Goal: Task Accomplishment & Management: Use online tool/utility

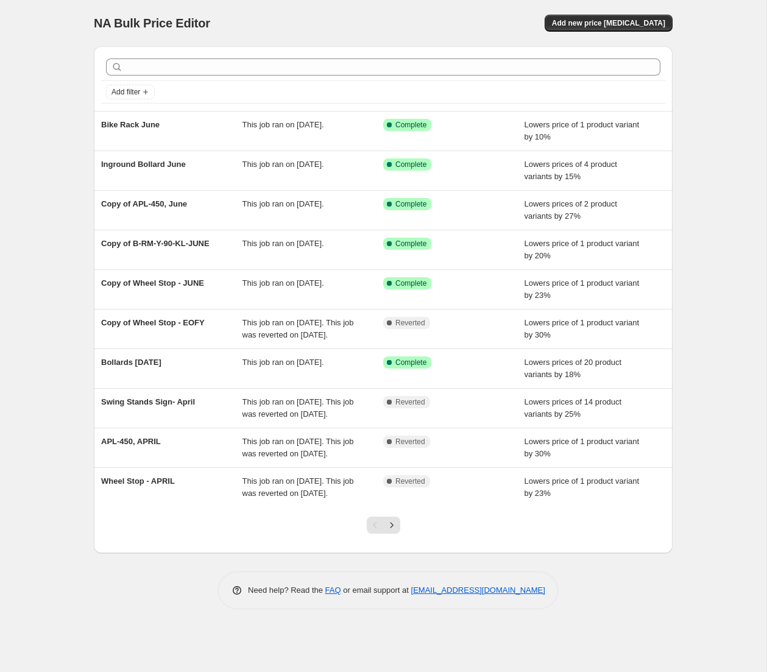
click at [395, 531] on icon "Next" at bounding box center [391, 525] width 12 height 12
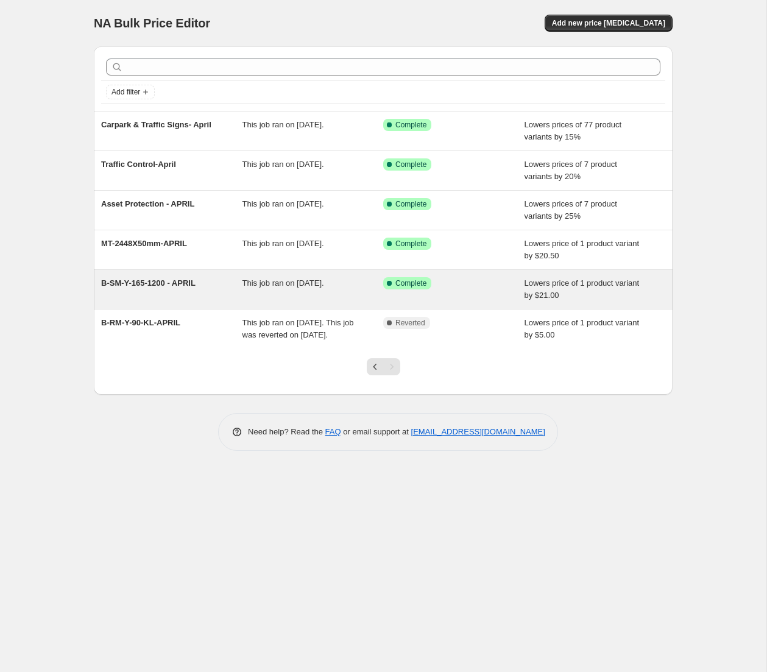
click at [316, 286] on span "This job ran on [DATE]." at bounding box center [283, 282] width 82 height 9
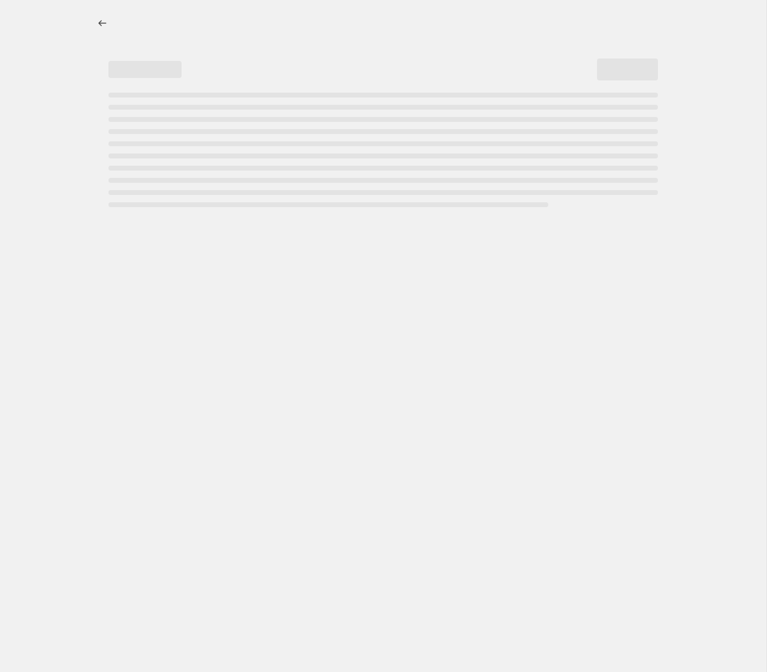
select select "by"
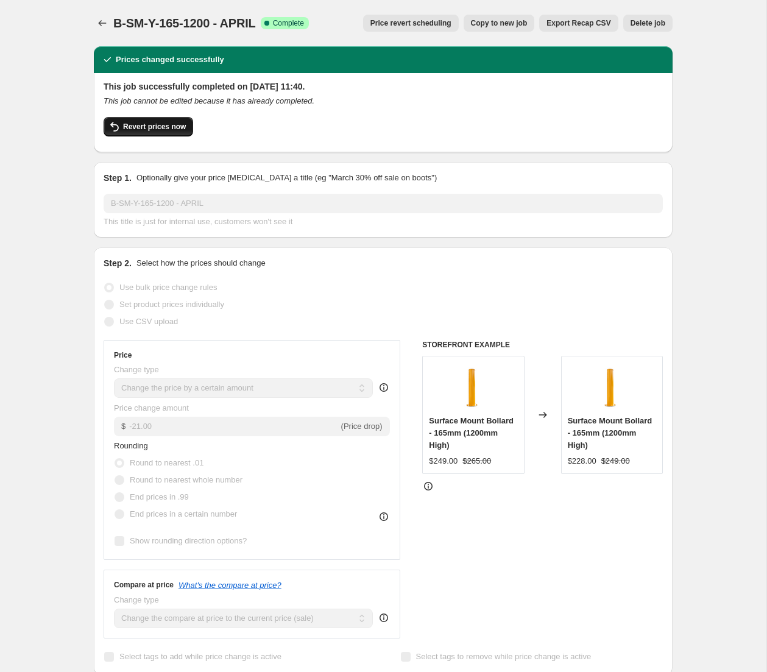
click at [151, 125] on span "Revert prices now" at bounding box center [154, 127] width 63 height 10
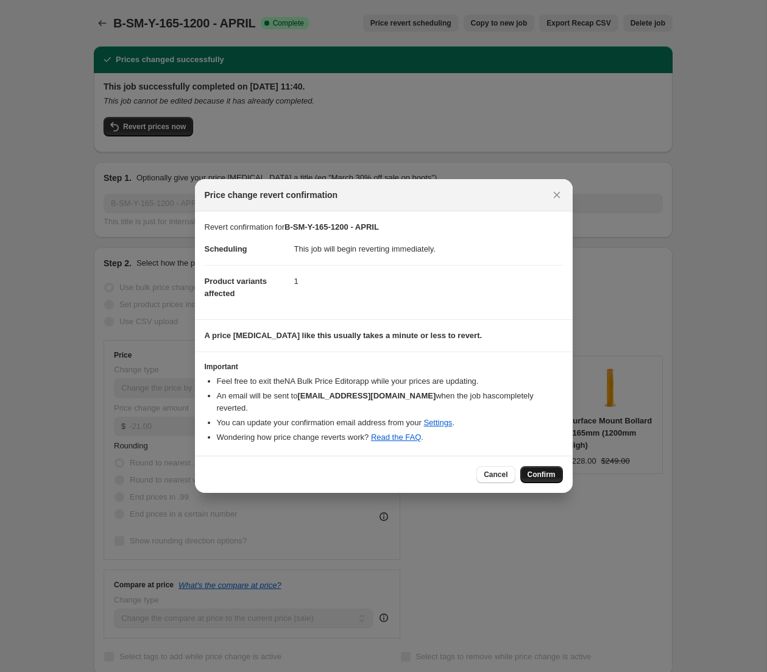
click at [538, 469] on span "Confirm" at bounding box center [541, 474] width 28 height 10
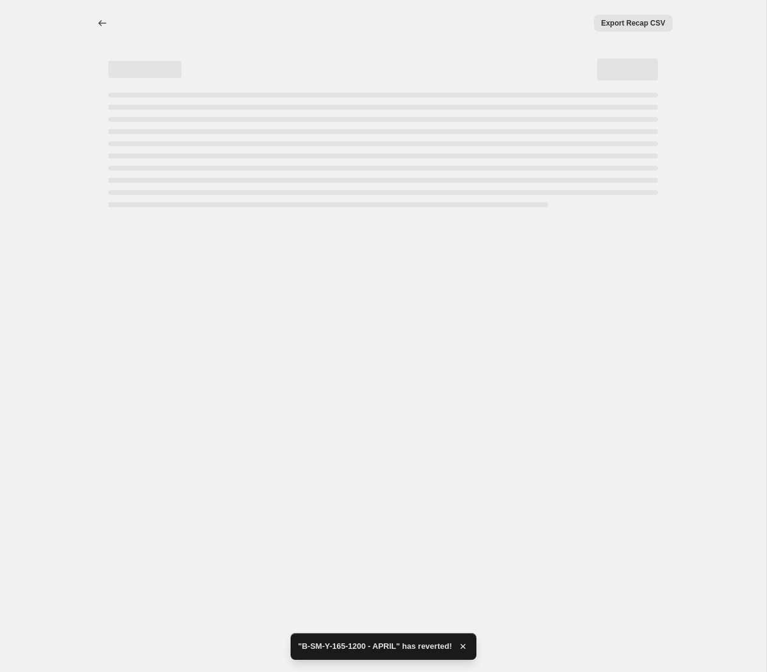
select select "by"
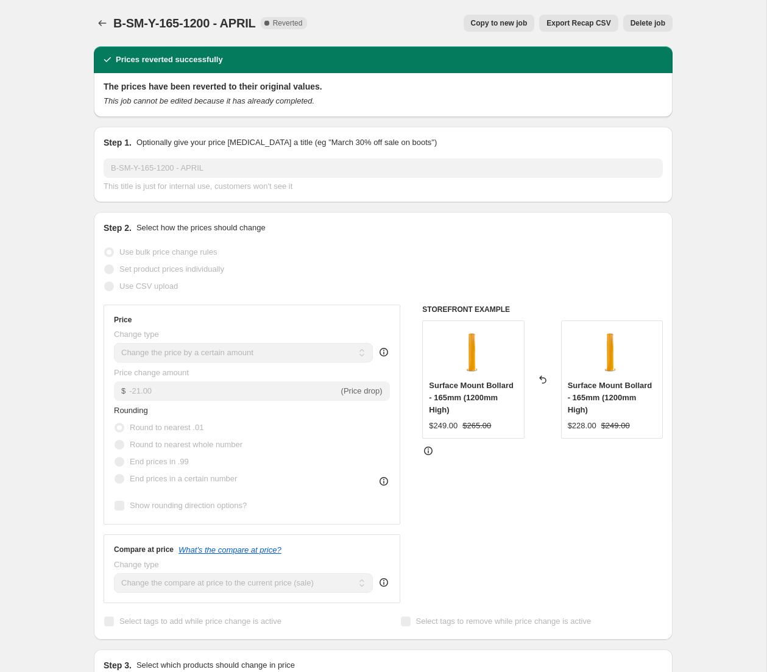
click at [491, 23] on span "Copy to new job" at bounding box center [499, 23] width 57 height 10
select select "by"
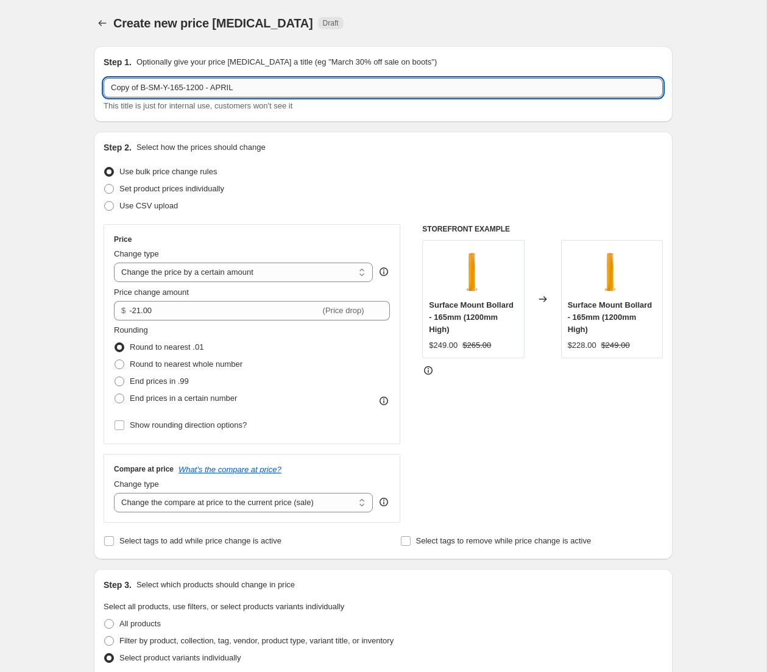
click at [287, 87] on input "Copy of B-SM-Y-165-1200 - APRIL" at bounding box center [383, 87] width 559 height 19
type input "Copy of B-SM-Y-165-1200 - August"
click at [328, 270] on select "Change the price to a certain amount Change the price by a certain amount Chang…" at bounding box center [243, 271] width 259 height 19
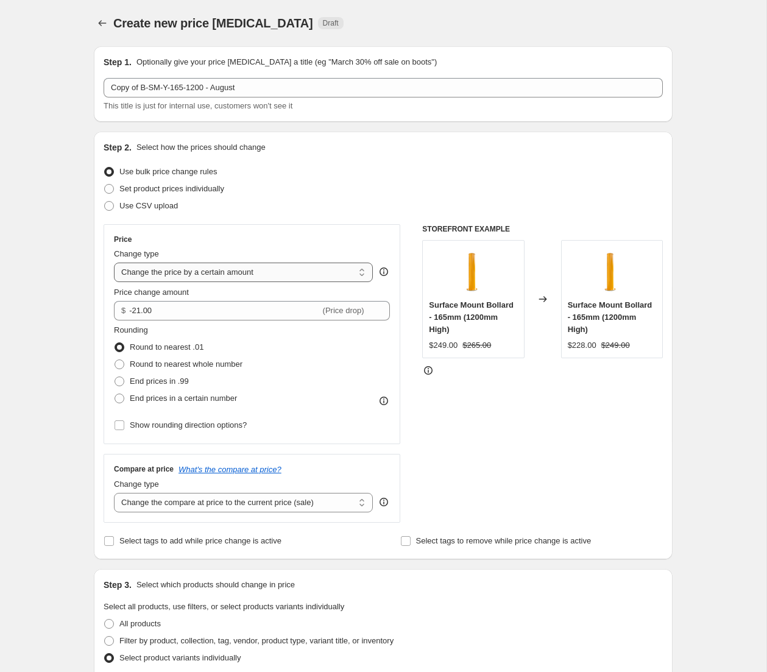
select select "percentage"
click at [114, 262] on select "Change the price to a certain amount Change the price by a certain amount Chang…" at bounding box center [243, 271] width 259 height 19
type input "-15"
click at [711, 174] on div "Create new price [MEDICAL_DATA]. This page is ready Create new price [MEDICAL_D…" at bounding box center [383, 515] width 766 height 1030
click at [102, 25] on icon "Price change jobs" at bounding box center [102, 23] width 12 height 12
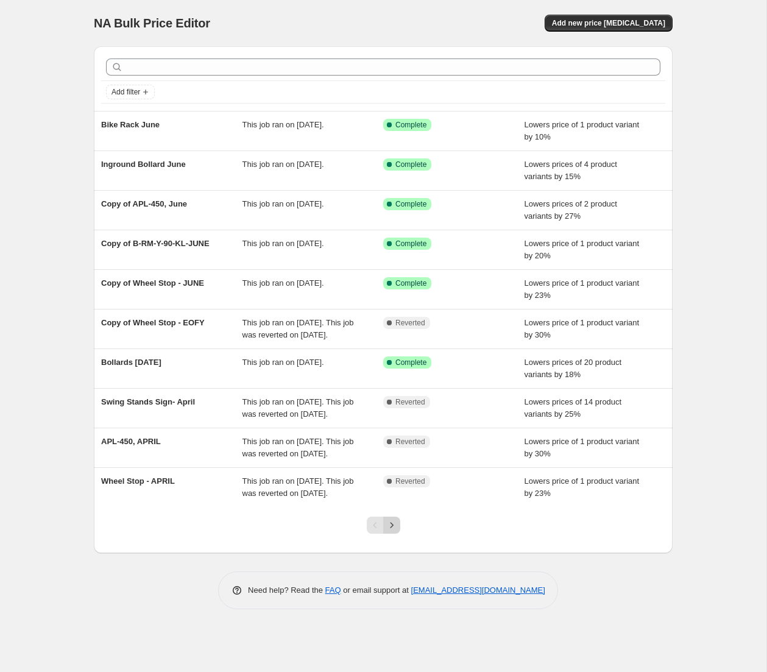
click at [395, 531] on icon "Next" at bounding box center [391, 525] width 12 height 12
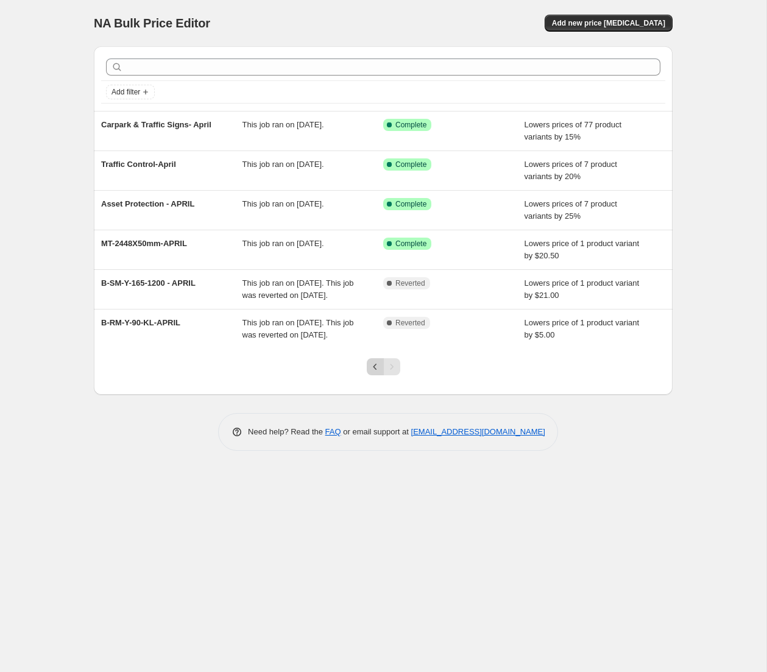
click at [373, 373] on icon "Previous" at bounding box center [375, 366] width 12 height 12
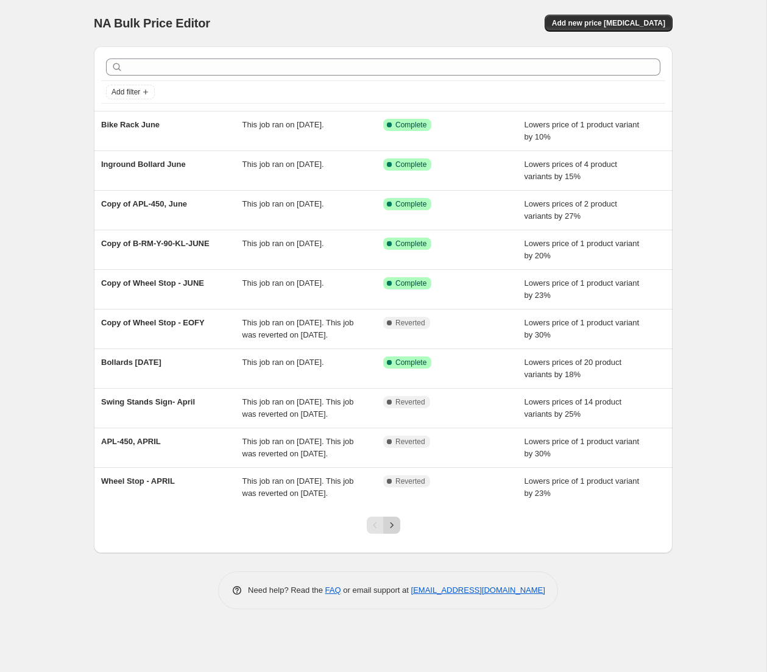
click at [392, 531] on icon "Next" at bounding box center [391, 525] width 12 height 12
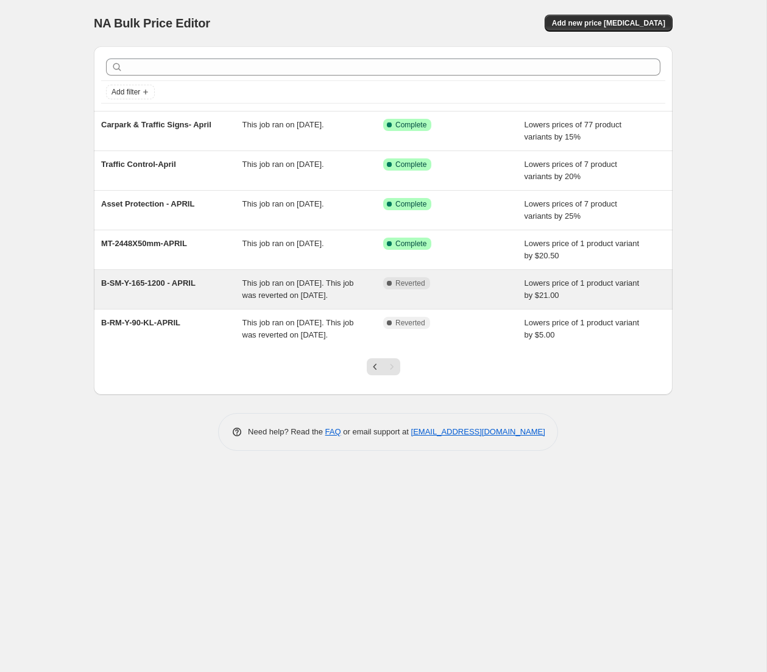
click at [301, 286] on span "This job ran on [DATE]. This job was reverted on [DATE]." at bounding box center [297, 288] width 111 height 21
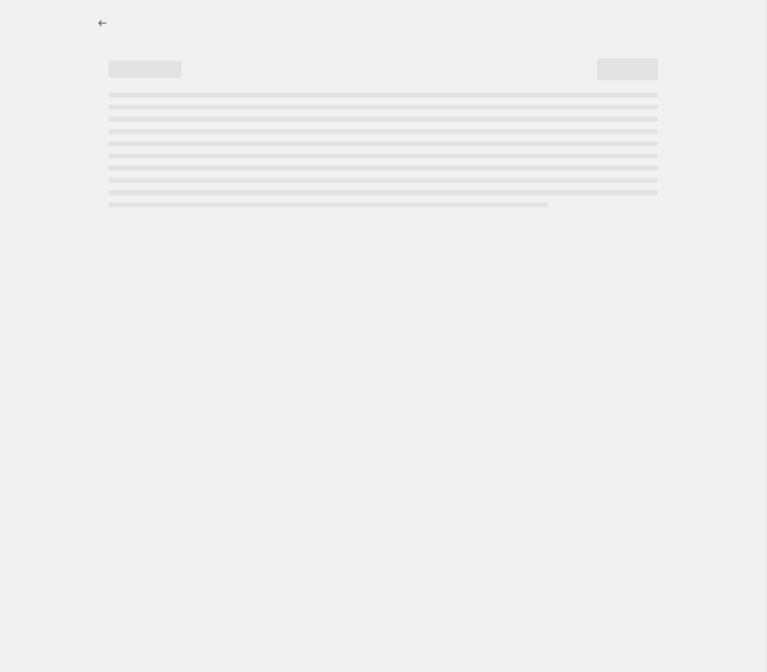
select select "by"
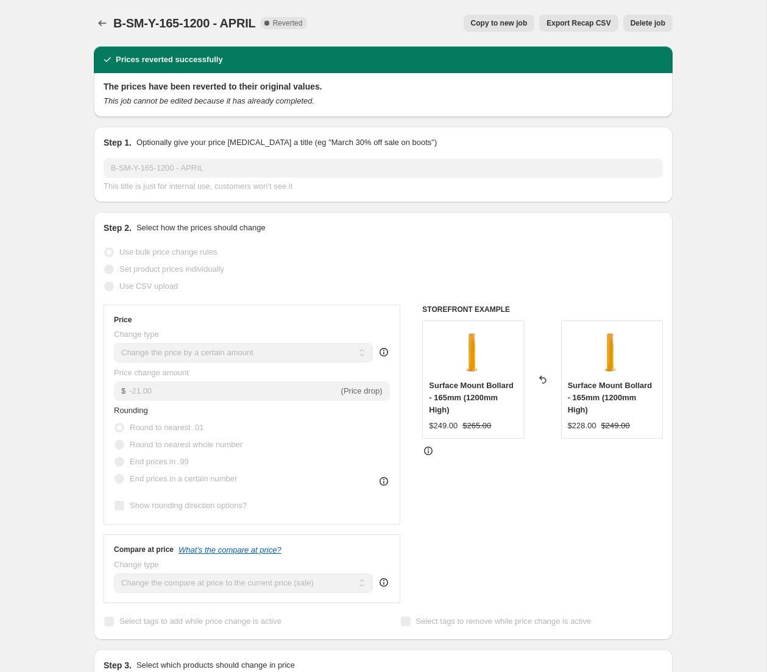
click at [503, 21] on span "Copy to new job" at bounding box center [499, 23] width 57 height 10
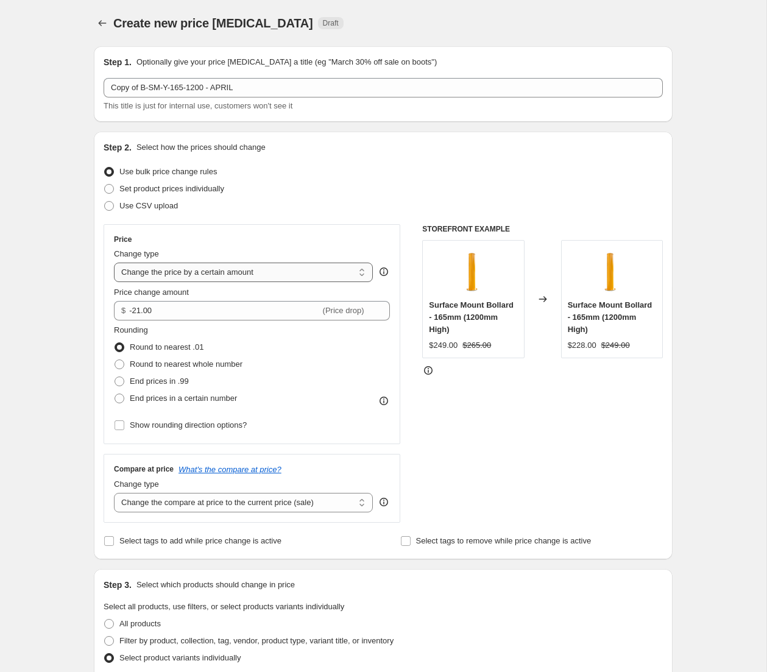
click at [290, 275] on select "Change the price to a certain amount Change the price by a certain amount Chang…" at bounding box center [243, 271] width 259 height 19
select select "percentage"
click at [114, 262] on select "Change the price to a certain amount Change the price by a certain amount Chang…" at bounding box center [243, 271] width 259 height 19
type input "-15"
click at [323, 353] on div "Rounding Round to nearest .01 Round to nearest whole number End prices in .99 E…" at bounding box center [252, 365] width 276 height 83
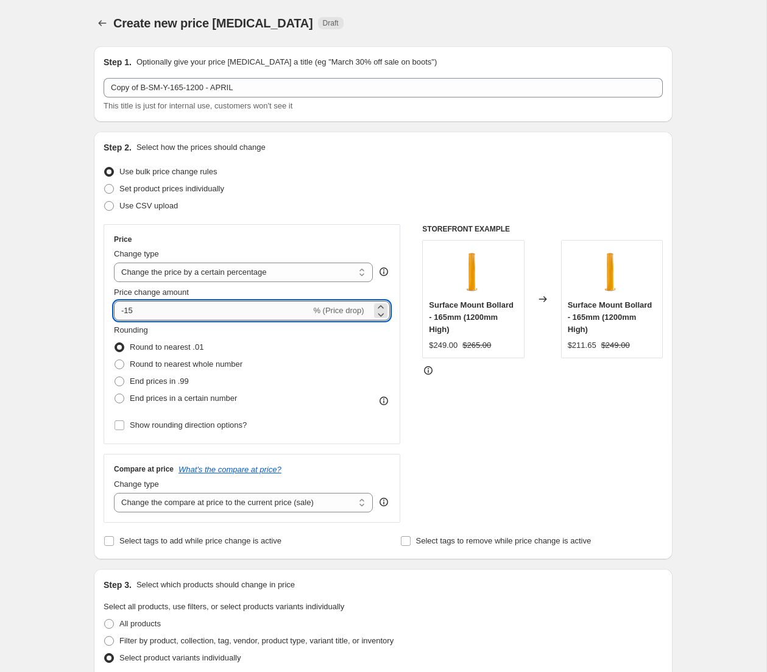
click at [195, 316] on input "-15" at bounding box center [212, 310] width 197 height 19
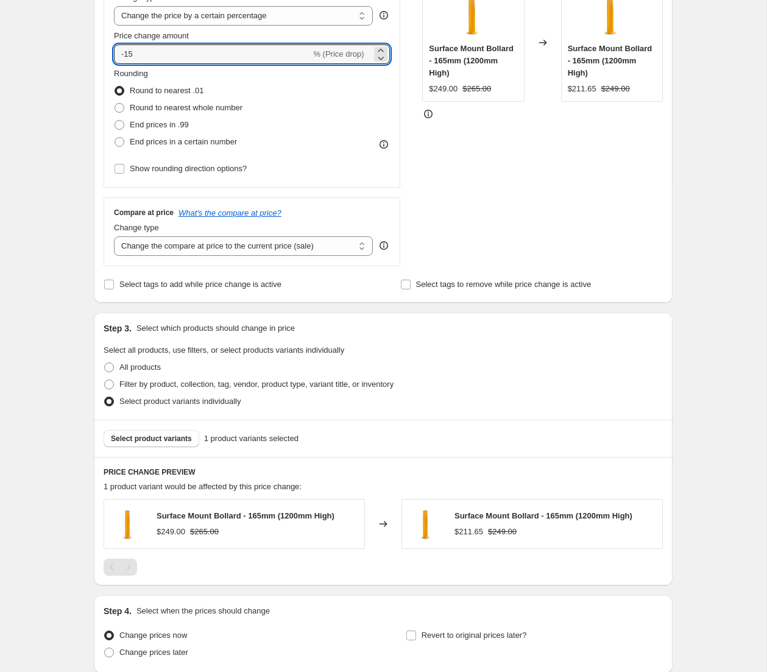
scroll to position [258, 0]
click at [279, 245] on select "Change the compare at price to the current price (sale) Change the compare at p…" at bounding box center [243, 244] width 259 height 19
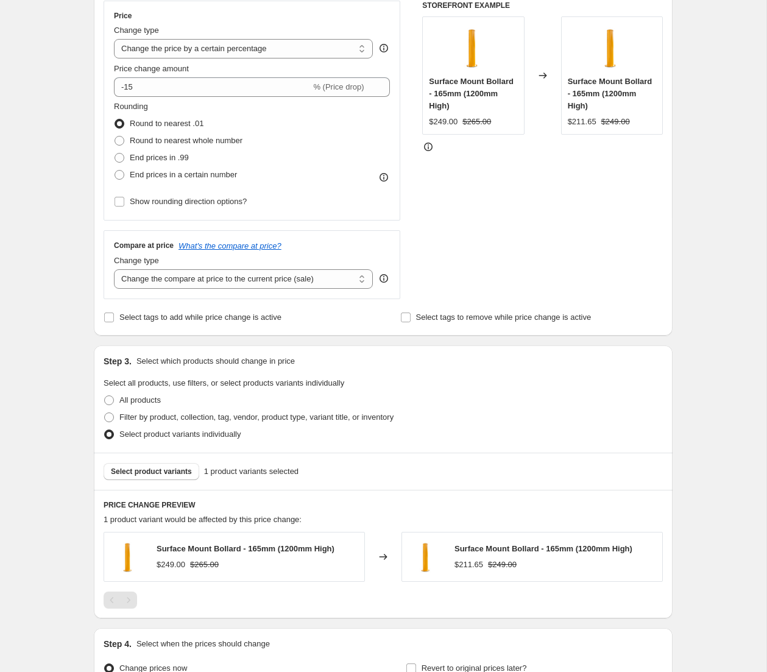
scroll to position [359, 0]
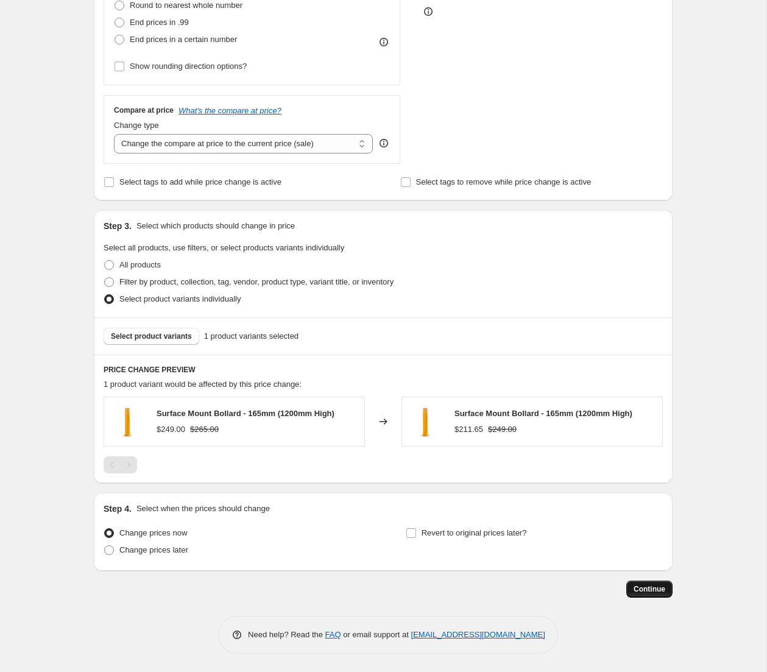
click at [645, 586] on span "Continue" at bounding box center [649, 589] width 32 height 10
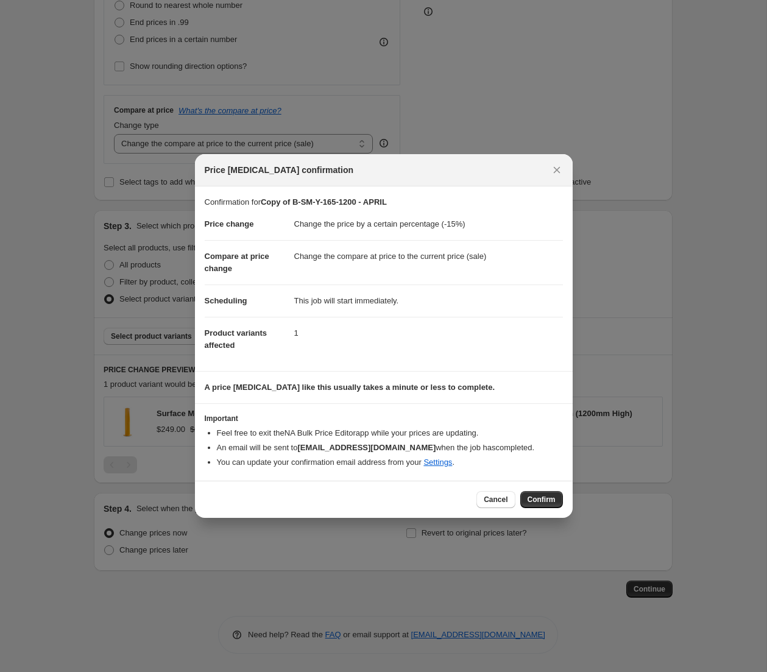
click at [542, 500] on span "Confirm" at bounding box center [541, 499] width 28 height 10
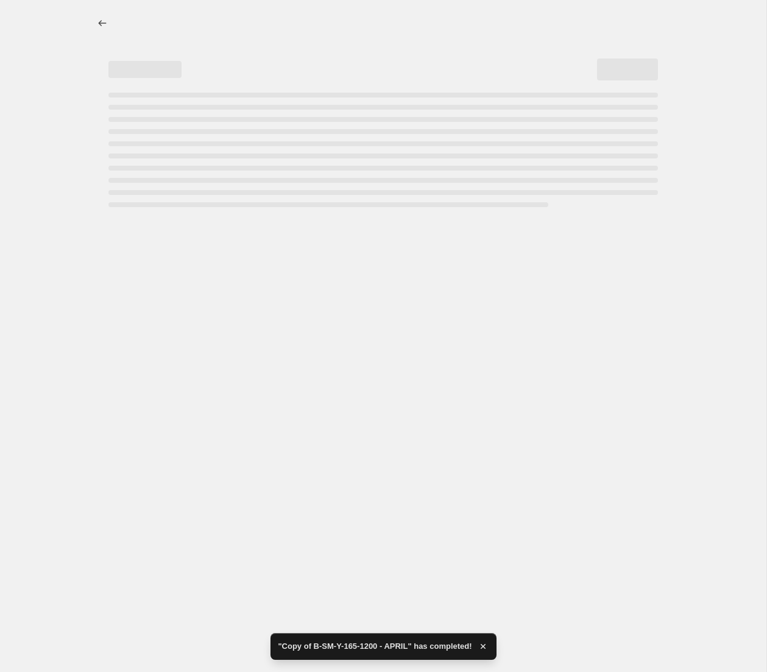
select select "percentage"
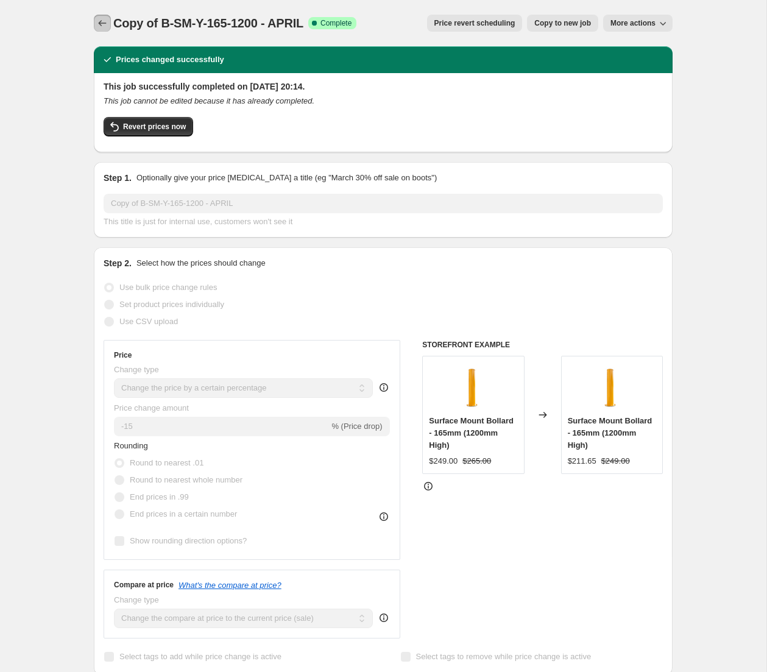
click at [102, 21] on icon "Price change jobs" at bounding box center [102, 23] width 12 height 12
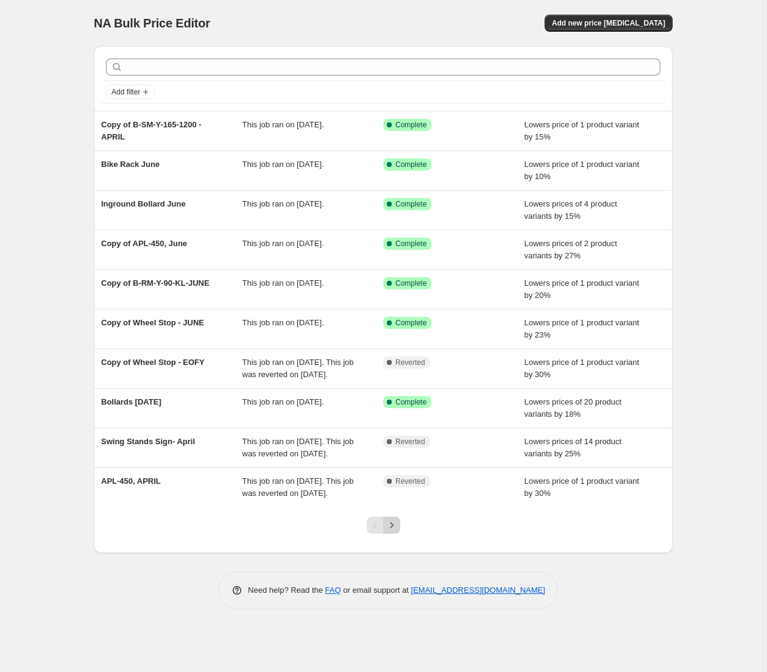
click at [390, 531] on icon "Next" at bounding box center [391, 525] width 12 height 12
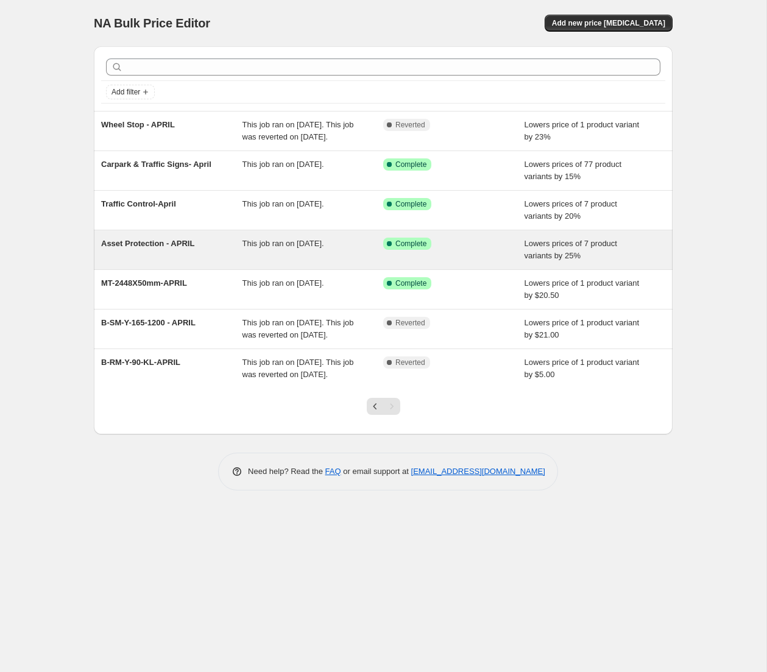
click at [180, 248] on span "Asset Protection - APRIL" at bounding box center [147, 243] width 93 height 9
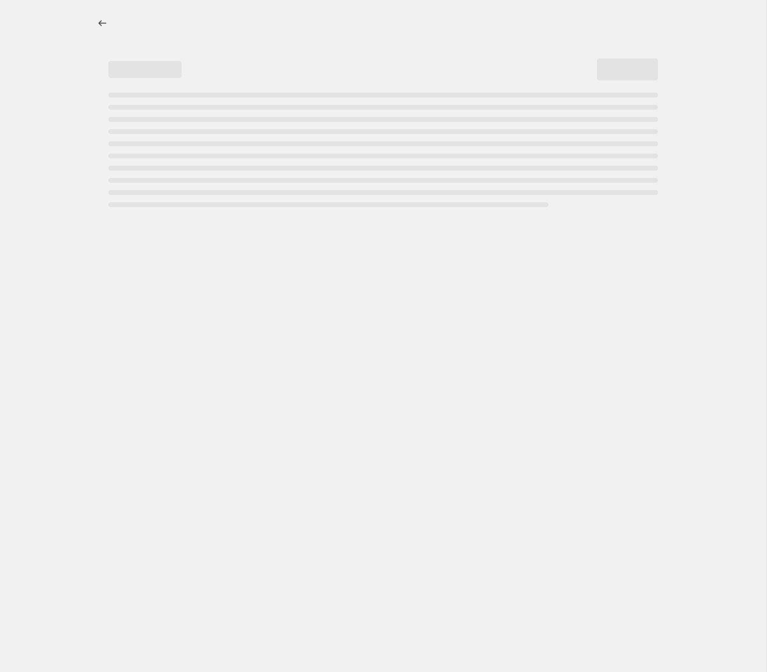
select select "percentage"
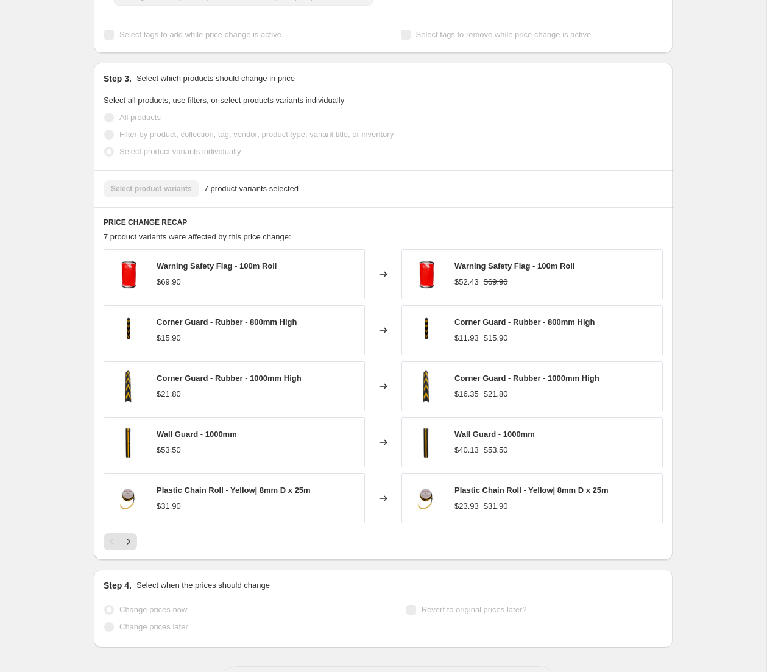
scroll to position [672, 0]
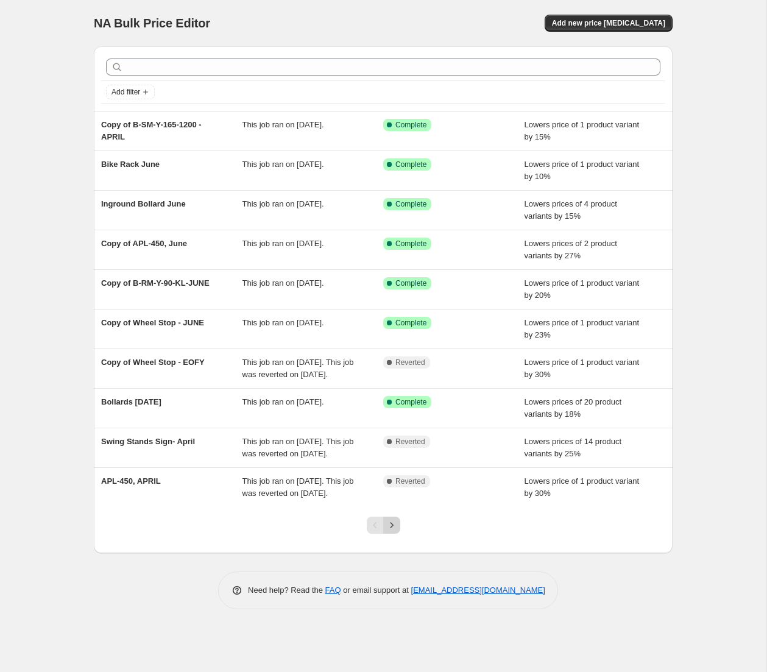
click at [391, 531] on icon "Next" at bounding box center [391, 525] width 12 height 12
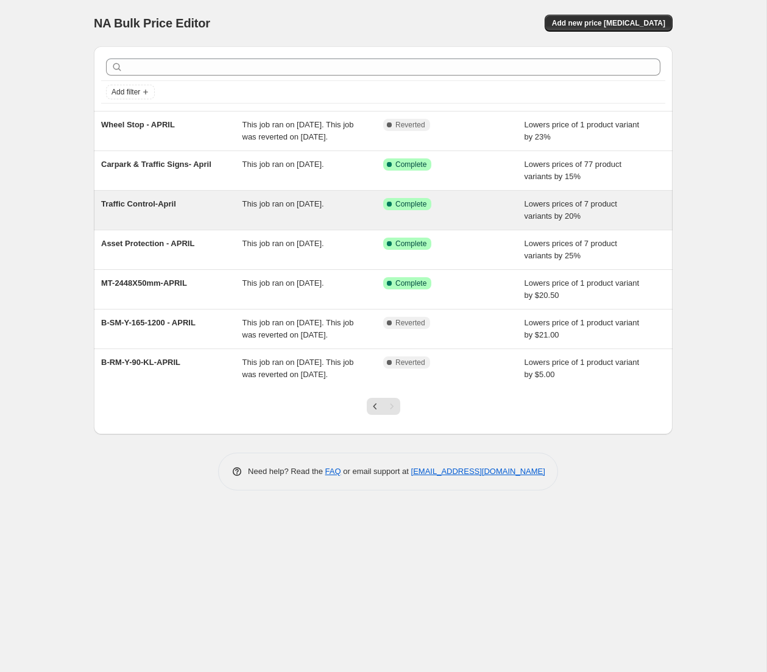
click at [173, 208] on span "Traffic Control-April" at bounding box center [138, 203] width 75 height 9
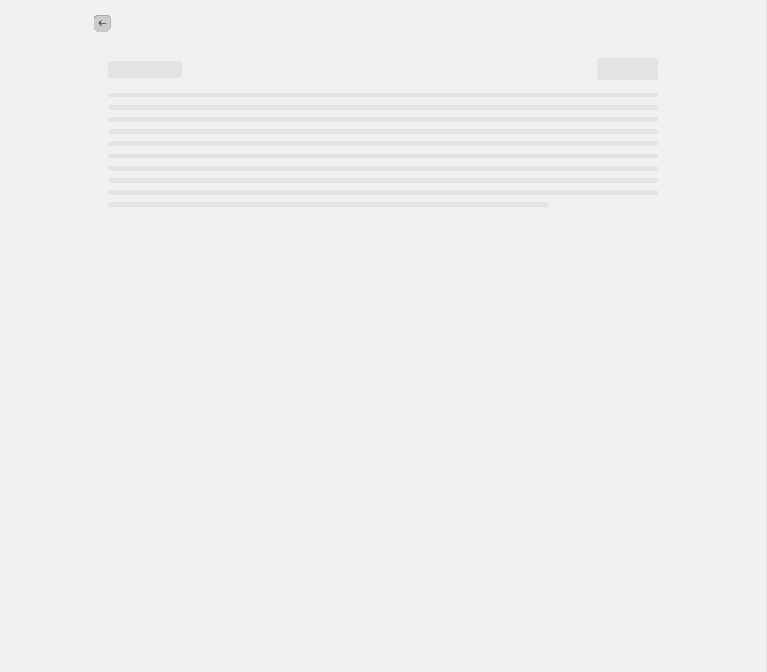
click at [102, 23] on icon "Price change jobs" at bounding box center [103, 23] width 8 height 6
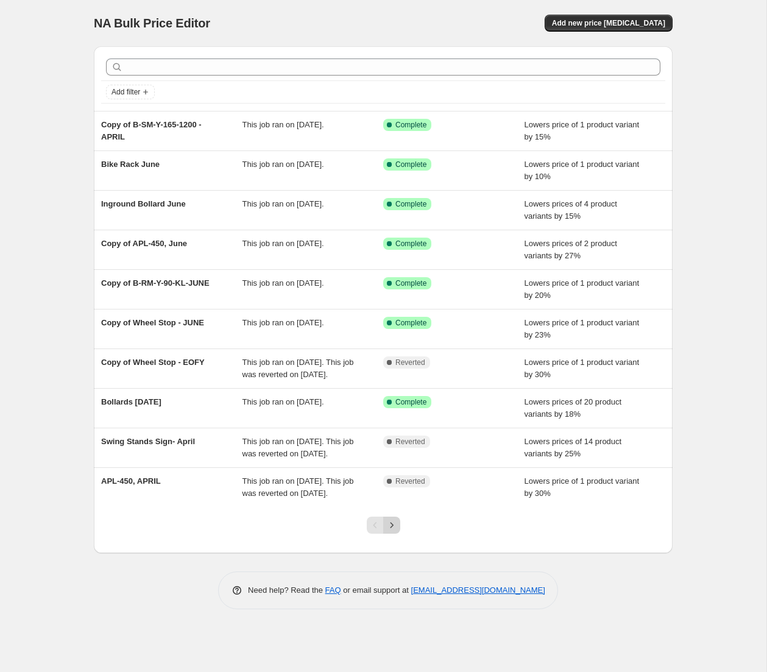
click at [391, 531] on icon "Next" at bounding box center [391, 525] width 12 height 12
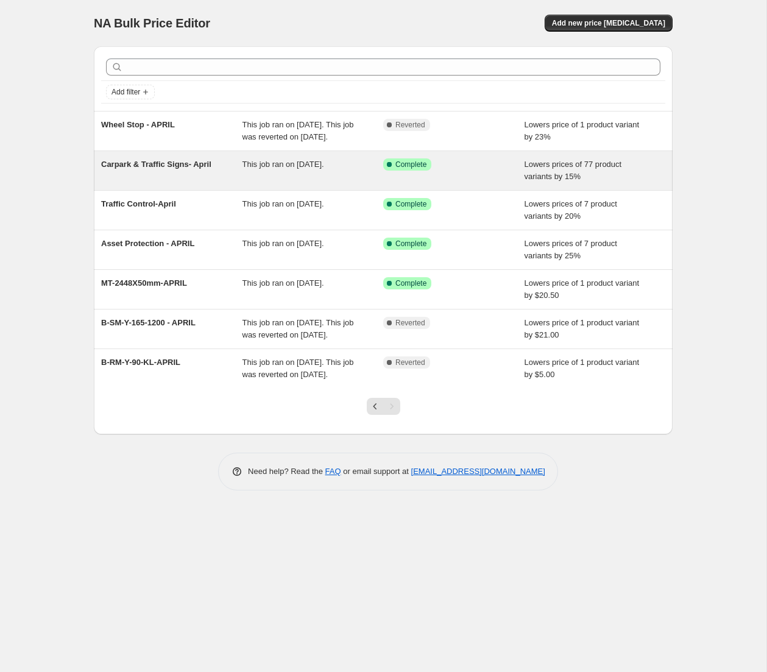
click at [179, 169] on span "Carpark & Traffic Signs- April" at bounding box center [156, 164] width 110 height 9
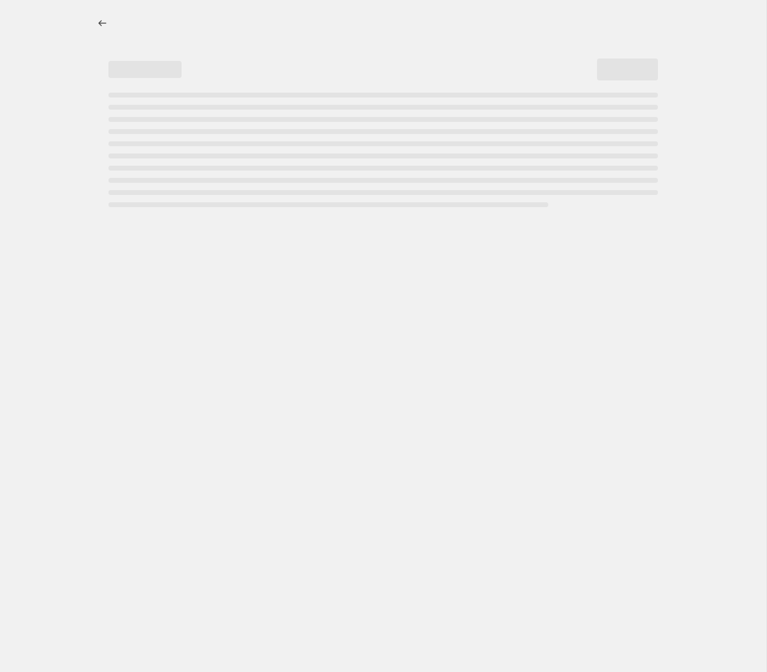
select select "percentage"
select select "collection"
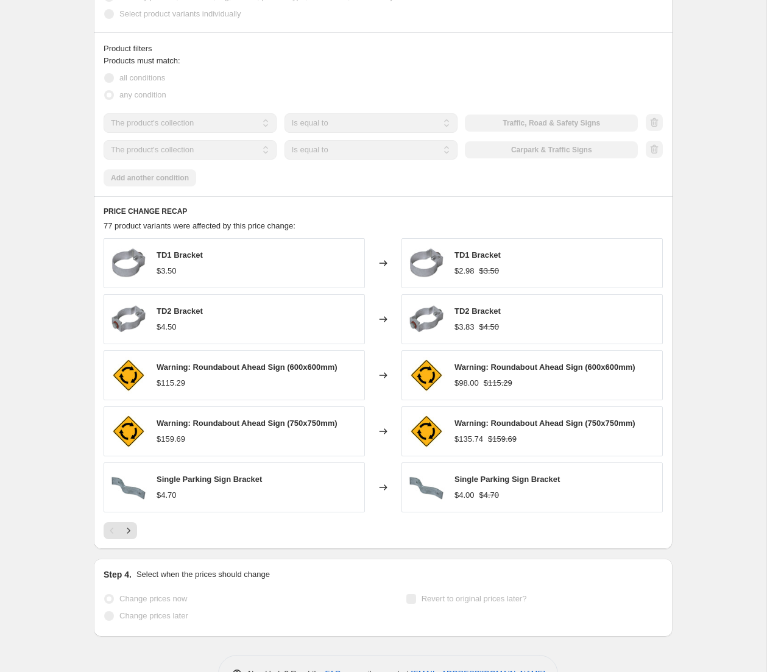
scroll to position [798, 0]
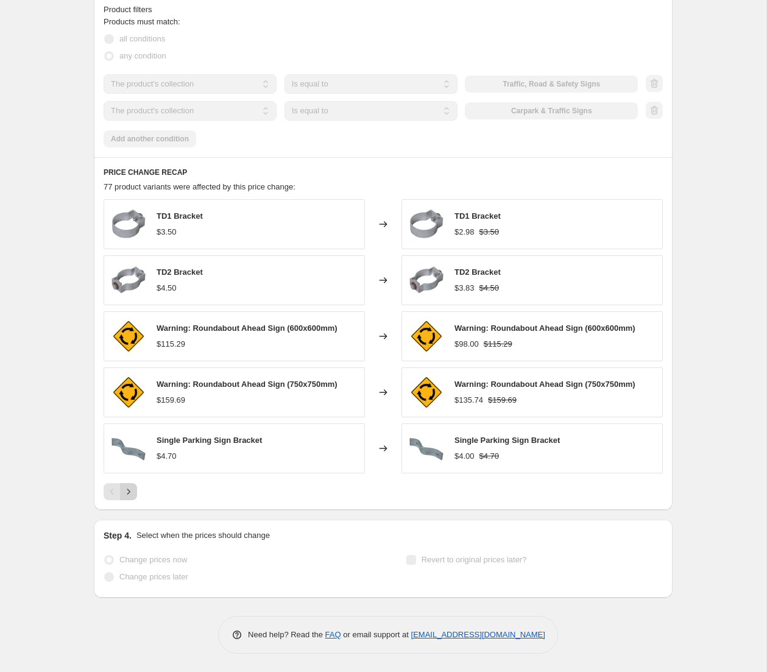
click at [135, 490] on button "Next" at bounding box center [128, 491] width 17 height 17
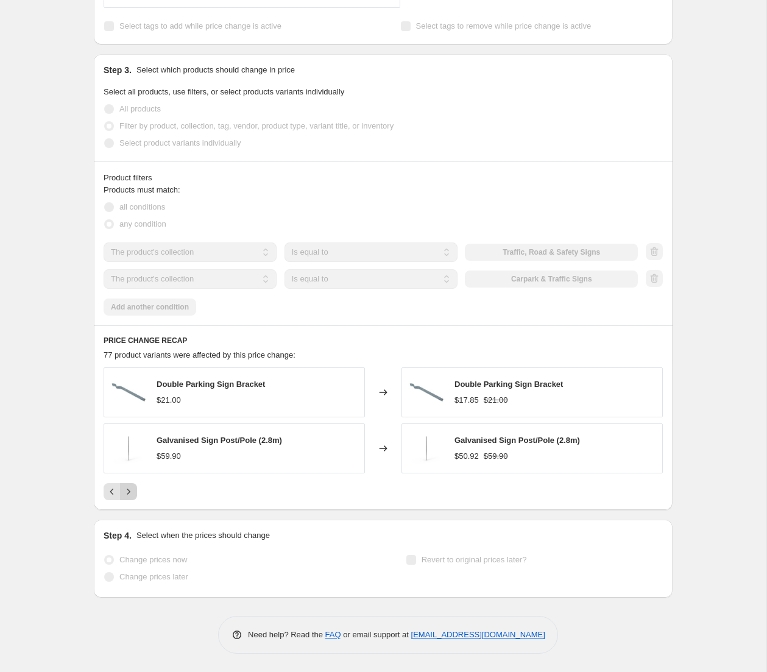
scroll to position [630, 0]
click at [132, 496] on icon "Next" at bounding box center [128, 491] width 12 height 12
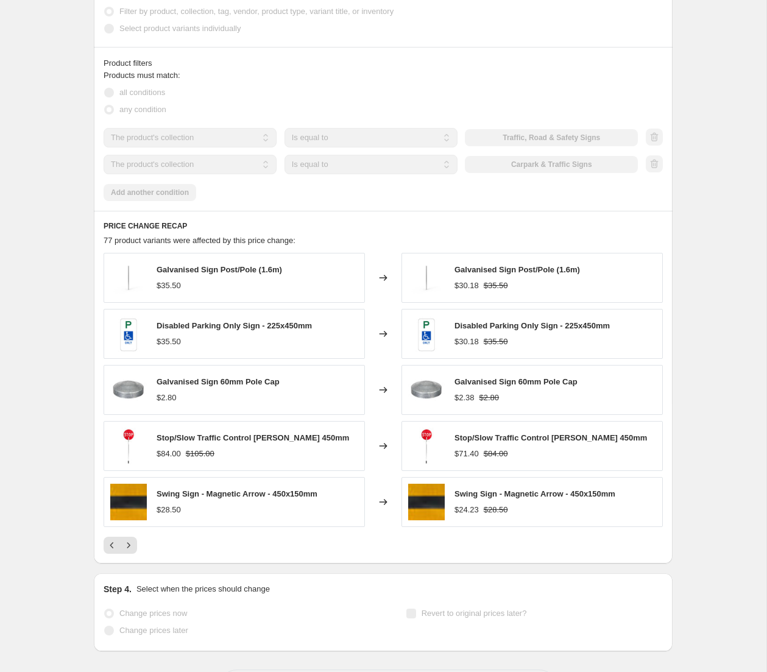
scroll to position [745, 0]
click at [125, 542] on icon "Next" at bounding box center [128, 544] width 12 height 12
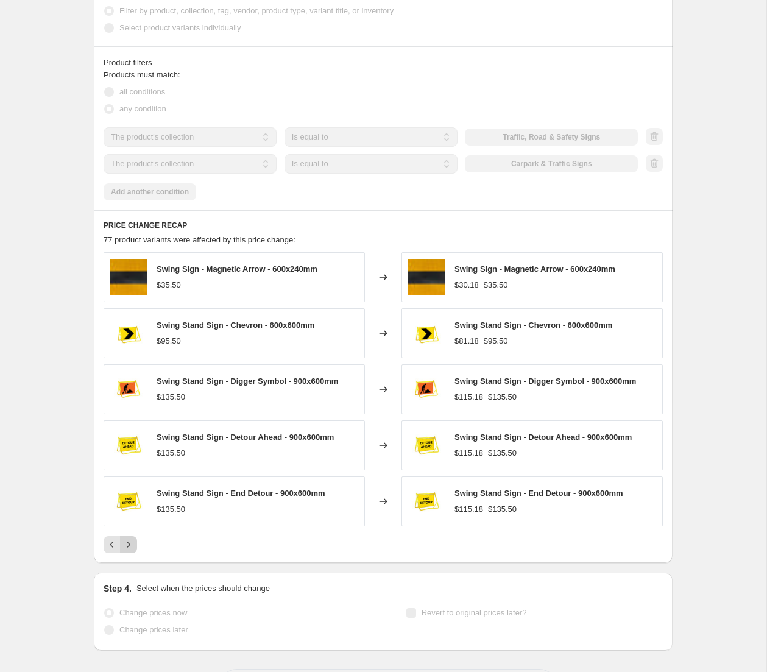
click at [130, 544] on icon "Next" at bounding box center [128, 544] width 12 height 12
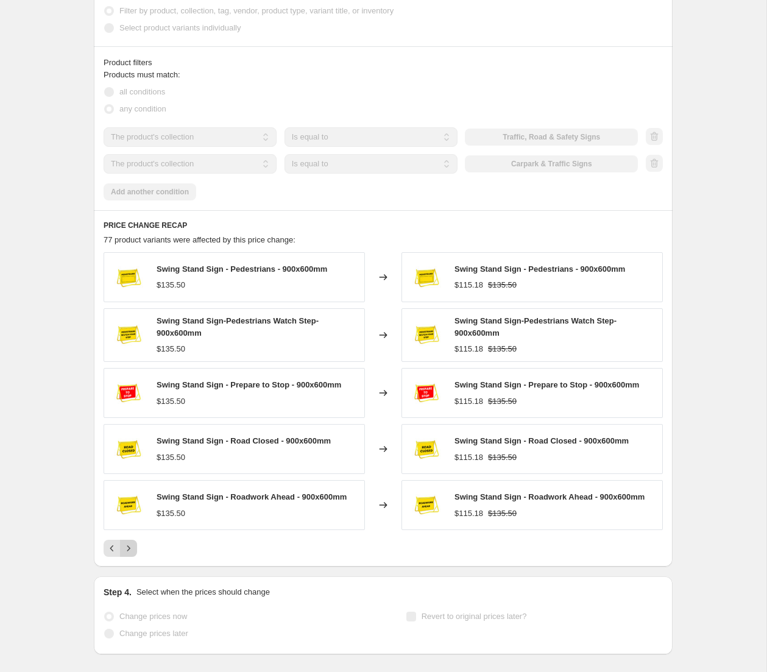
click at [132, 547] on icon "Next" at bounding box center [128, 548] width 12 height 12
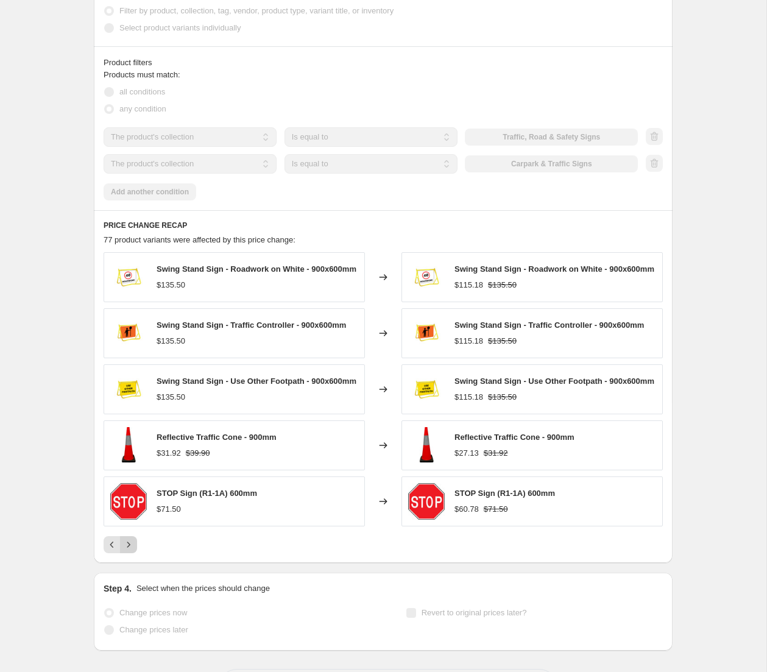
click at [129, 550] on icon "Next" at bounding box center [128, 544] width 12 height 12
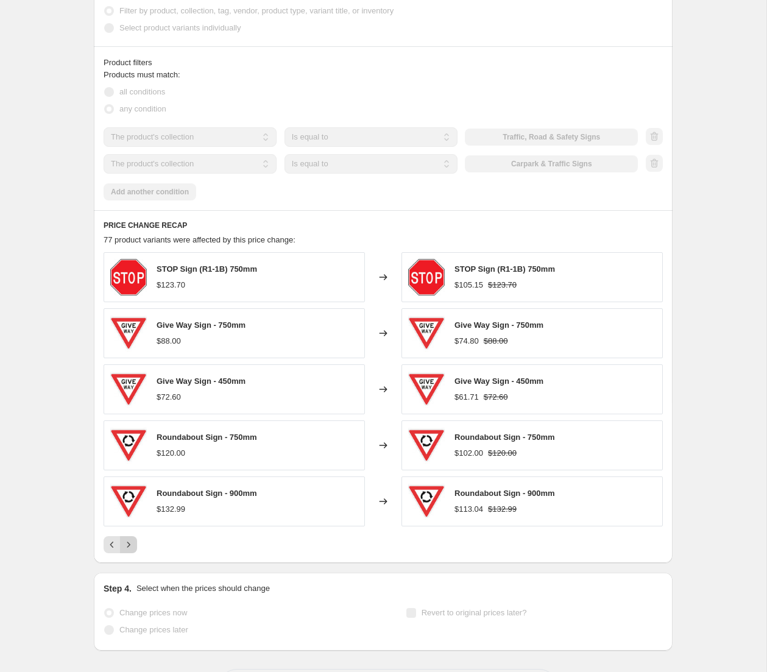
click at [124, 544] on icon "Next" at bounding box center [128, 544] width 12 height 12
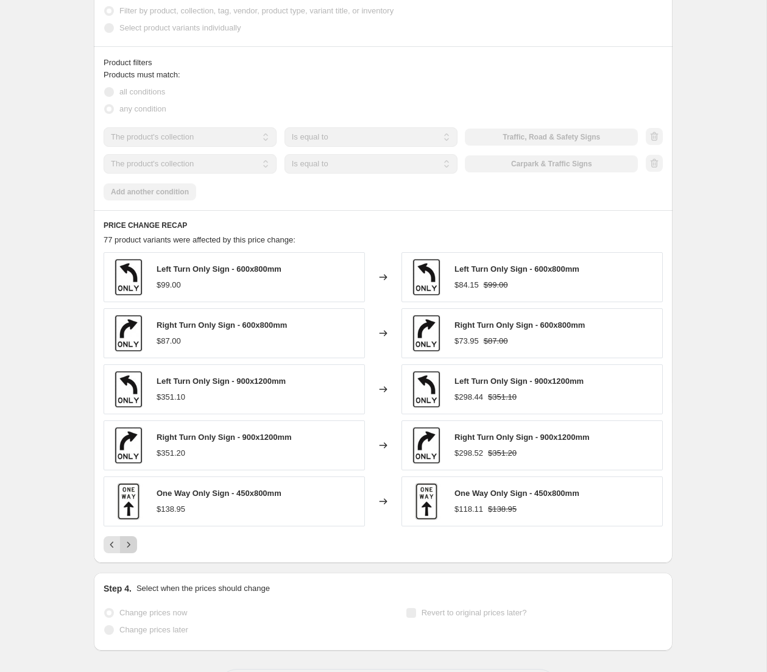
click at [132, 543] on icon "Next" at bounding box center [128, 544] width 12 height 12
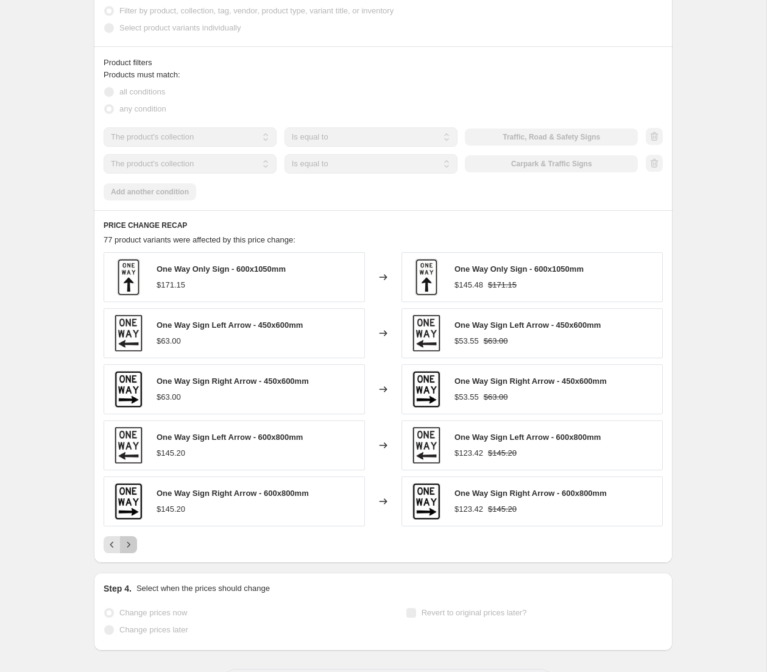
click at [132, 542] on icon "Next" at bounding box center [128, 544] width 12 height 12
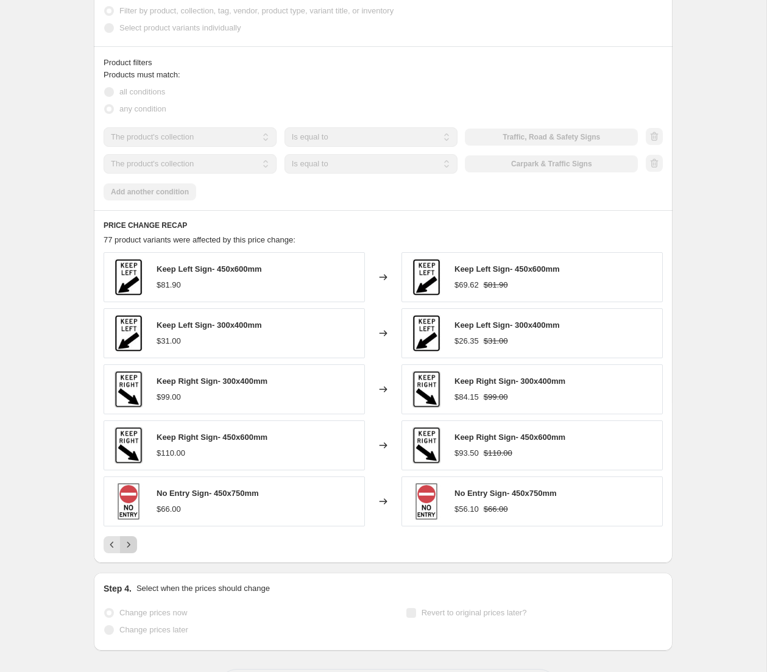
click at [133, 546] on icon "Next" at bounding box center [128, 544] width 12 height 12
